Goal: Find specific page/section: Find specific page/section

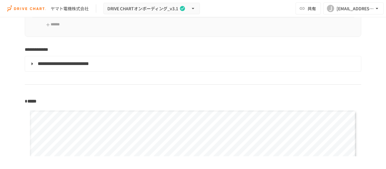
scroll to position [452, 0]
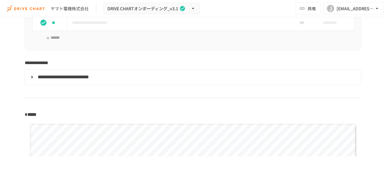
click at [63, 77] on span "**********" at bounding box center [63, 76] width 51 height 5
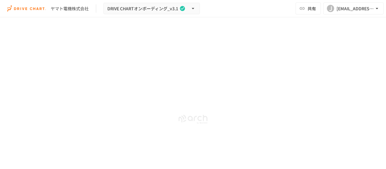
scroll to position [2954, 0]
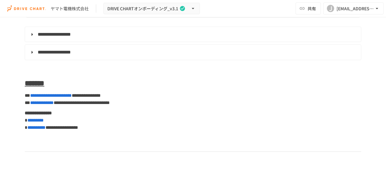
click at [71, 54] on span "**********" at bounding box center [54, 52] width 33 height 5
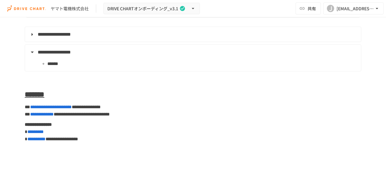
click at [71, 54] on span "**********" at bounding box center [54, 52] width 33 height 5
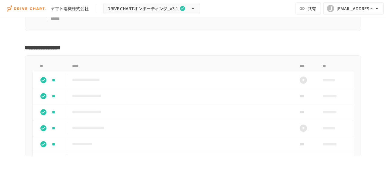
scroll to position [1226, 0]
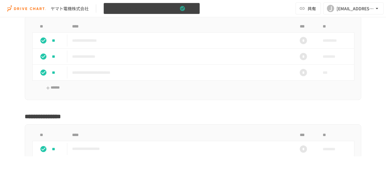
click at [149, 8] on span "DRIVE CHARTオンボーディング_v3.1" at bounding box center [142, 9] width 71 height 8
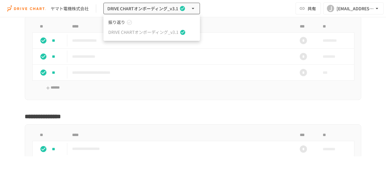
click at [111, 22] on span "振り返り" at bounding box center [116, 22] width 17 height 6
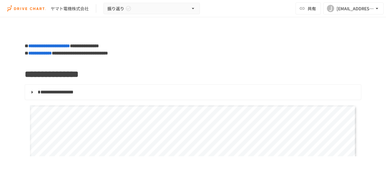
click at [59, 91] on span "**********" at bounding box center [56, 92] width 36 height 5
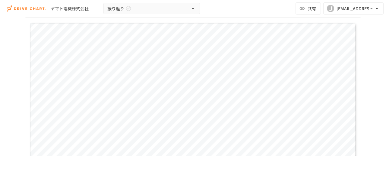
scroll to position [151, 0]
click at [136, 56] on div "**********" at bounding box center [193, 74] width 326 height 184
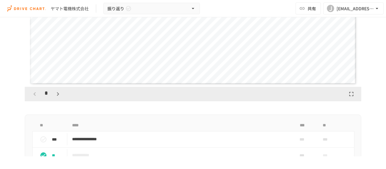
scroll to position [241, 0]
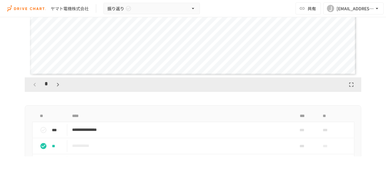
click at [56, 85] on icon "button" at bounding box center [57, 84] width 7 height 7
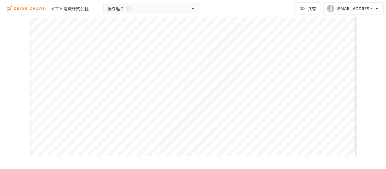
scroll to position [301, 0]
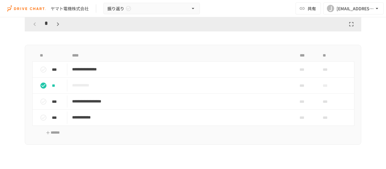
click at [57, 23] on icon "button" at bounding box center [57, 23] width 7 height 7
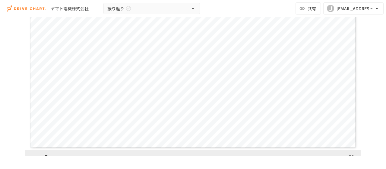
scroll to position [181, 0]
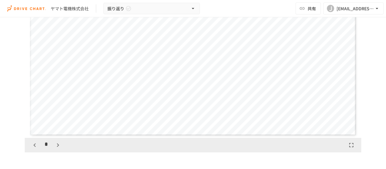
click at [238, 74] on span "********" at bounding box center [235, 77] width 39 height 9
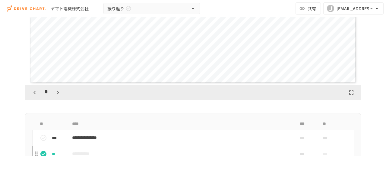
scroll to position [301, 0]
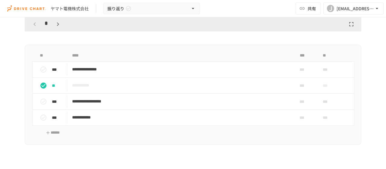
click at [55, 24] on icon "button" at bounding box center [57, 23] width 7 height 7
click at [56, 21] on icon "button" at bounding box center [57, 23] width 7 height 7
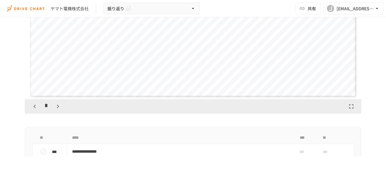
scroll to position [241, 0]
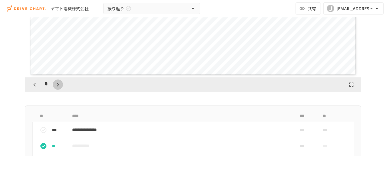
click at [57, 83] on icon "button" at bounding box center [58, 85] width 2 height 4
click at [57, 85] on icon "button" at bounding box center [57, 84] width 7 height 7
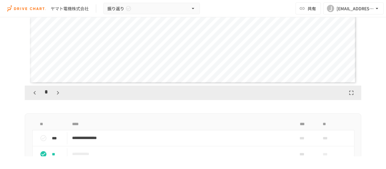
scroll to position [271, 0]
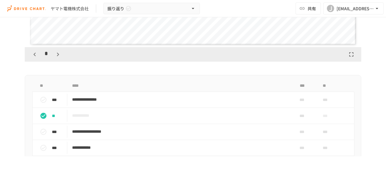
click at [57, 53] on icon "button" at bounding box center [57, 54] width 7 height 7
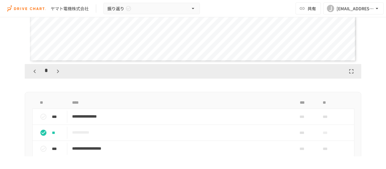
scroll to position [301, 0]
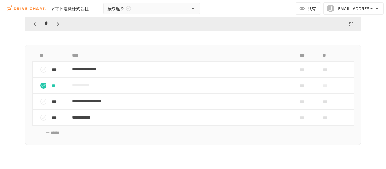
click at [57, 21] on icon "button" at bounding box center [57, 23] width 7 height 7
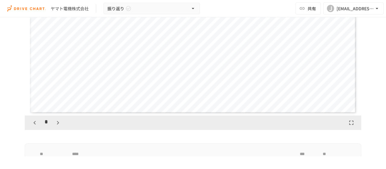
scroll to position [241, 0]
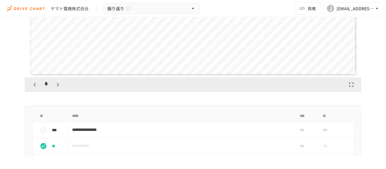
click at [54, 84] on icon "button" at bounding box center [57, 84] width 7 height 7
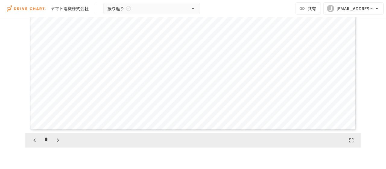
scroll to position [211, 0]
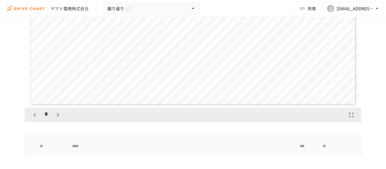
click at [55, 115] on icon "button" at bounding box center [57, 114] width 7 height 7
click at [57, 115] on icon "button" at bounding box center [57, 114] width 7 height 7
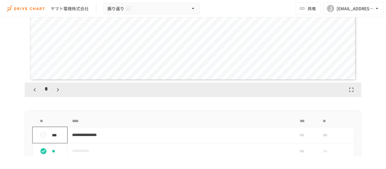
scroll to position [271, 0]
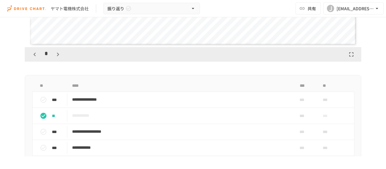
click at [55, 54] on icon "button" at bounding box center [57, 54] width 7 height 7
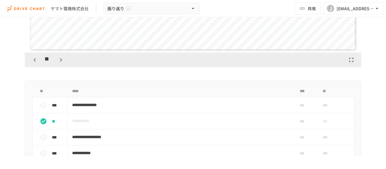
scroll to position [301, 0]
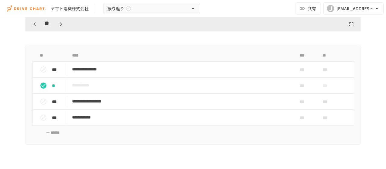
click at [58, 24] on icon "button" at bounding box center [60, 23] width 7 height 7
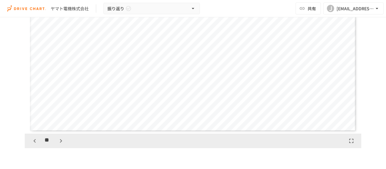
scroll to position [211, 0]
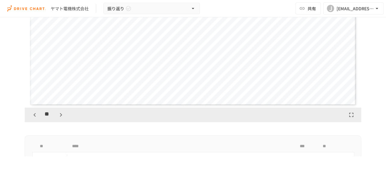
click at [60, 114] on icon "button" at bounding box center [60, 114] width 7 height 7
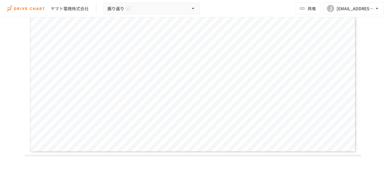
scroll to position [181, 0]
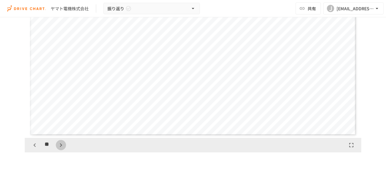
click at [57, 144] on icon "button" at bounding box center [60, 144] width 7 height 7
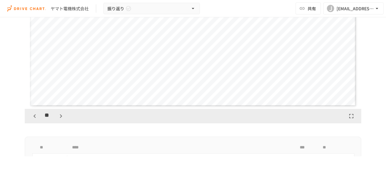
scroll to position [241, 0]
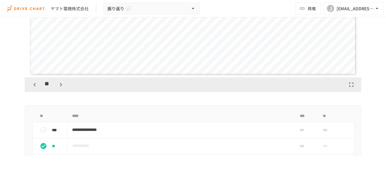
click at [60, 83] on icon "button" at bounding box center [61, 85] width 2 height 4
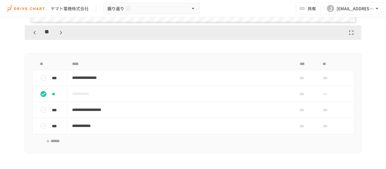
scroll to position [271, 0]
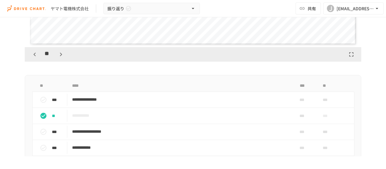
click at [60, 54] on icon "button" at bounding box center [60, 54] width 7 height 7
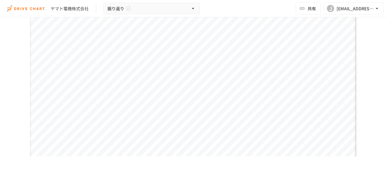
scroll to position [211, 0]
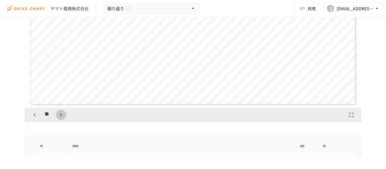
click at [58, 114] on icon "button" at bounding box center [60, 114] width 7 height 7
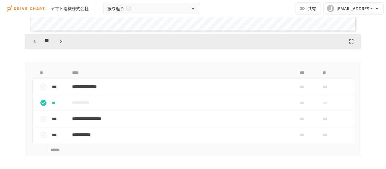
scroll to position [271, 0]
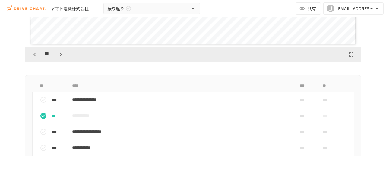
click at [60, 53] on icon "button" at bounding box center [61, 54] width 2 height 4
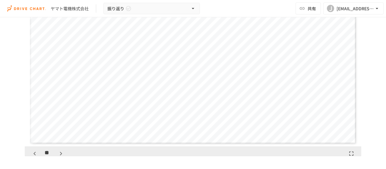
scroll to position [211, 0]
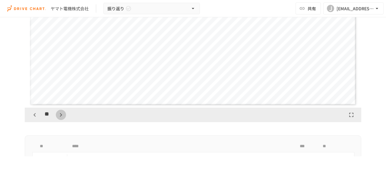
click at [59, 115] on icon "button" at bounding box center [60, 114] width 7 height 7
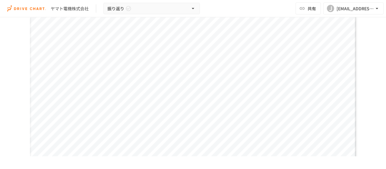
scroll to position [181, 0]
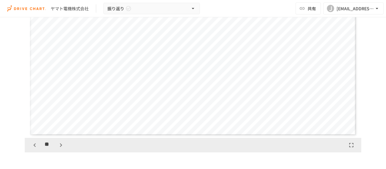
click at [31, 145] on icon "button" at bounding box center [34, 144] width 7 height 7
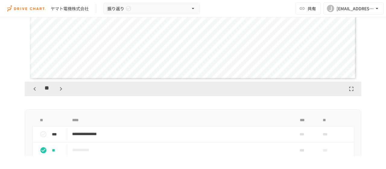
scroll to position [234, 0]
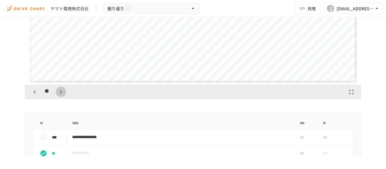
click at [60, 90] on icon "button" at bounding box center [61, 92] width 2 height 4
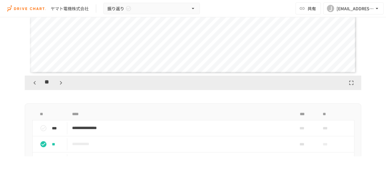
scroll to position [264, 0]
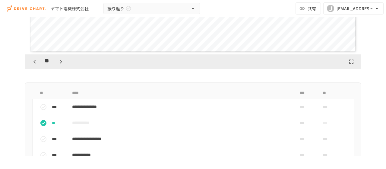
click at [59, 63] on icon "button" at bounding box center [60, 61] width 7 height 7
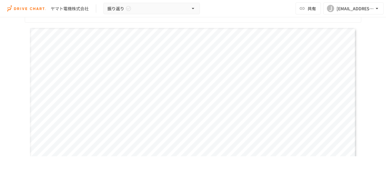
scroll to position [113, 0]
click at [246, 66] on div "**********" at bounding box center [193, 111] width 326 height 184
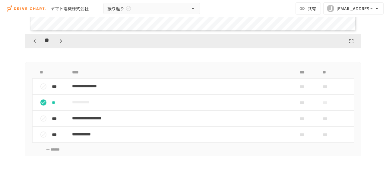
scroll to position [254, 0]
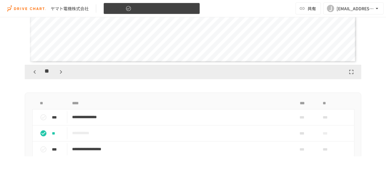
click at [189, 9] on button "振り返り" at bounding box center [151, 9] width 96 height 12
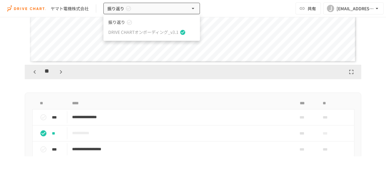
click at [129, 21] on icon at bounding box center [129, 22] width 6 height 6
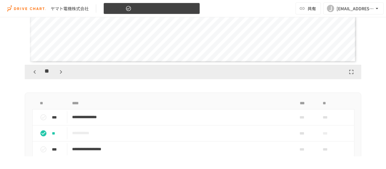
click at [126, 8] on icon "button" at bounding box center [128, 8] width 5 height 5
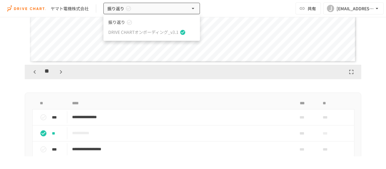
click at [130, 8] on div at bounding box center [193, 84] width 386 height 169
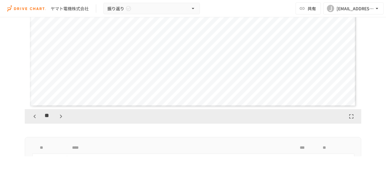
scroll to position [332, 0]
